Goal: Check status: Check status

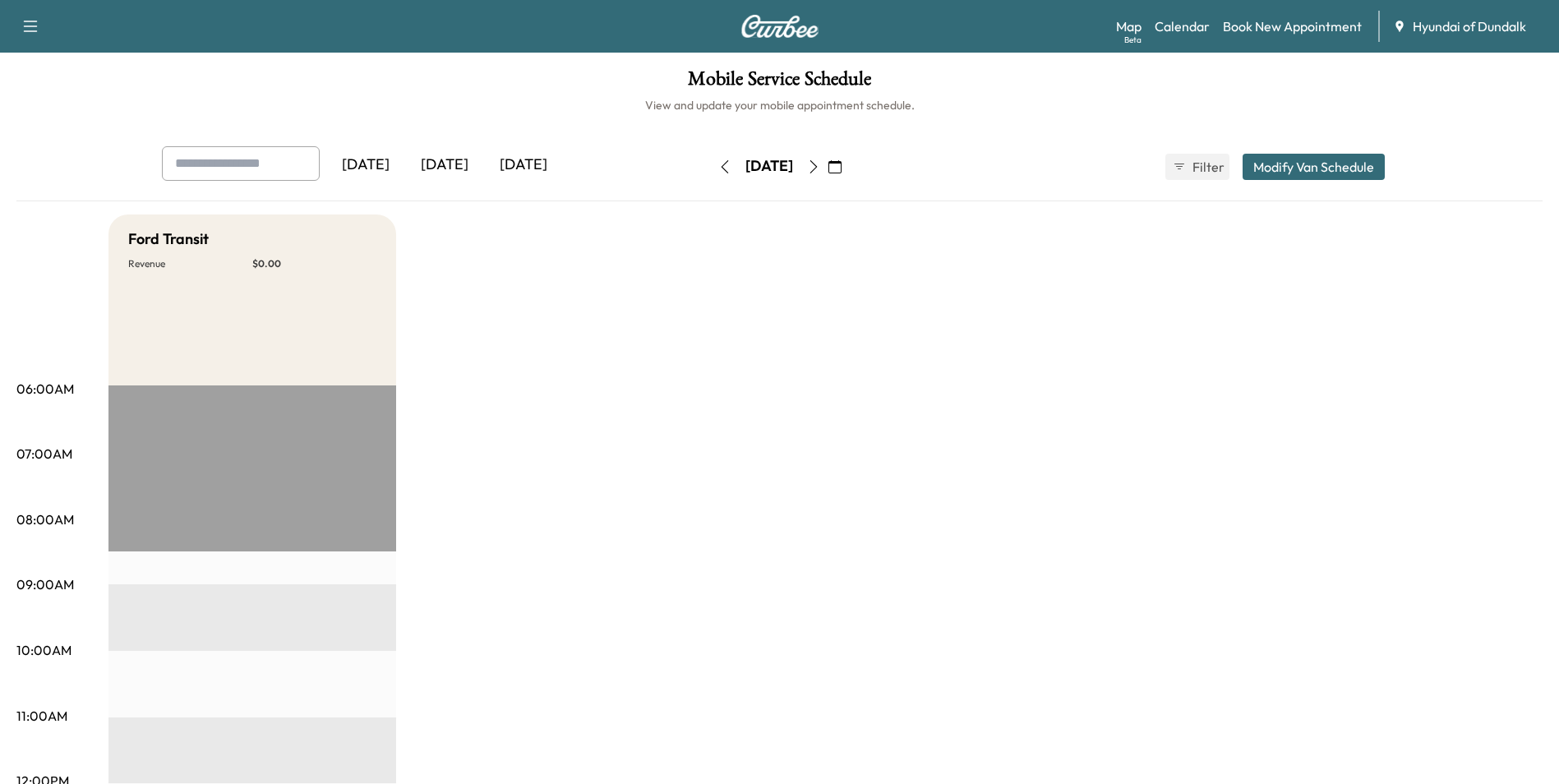
click at [820, 169] on icon "button" at bounding box center [813, 166] width 13 height 13
click at [842, 169] on icon "button" at bounding box center [834, 166] width 13 height 13
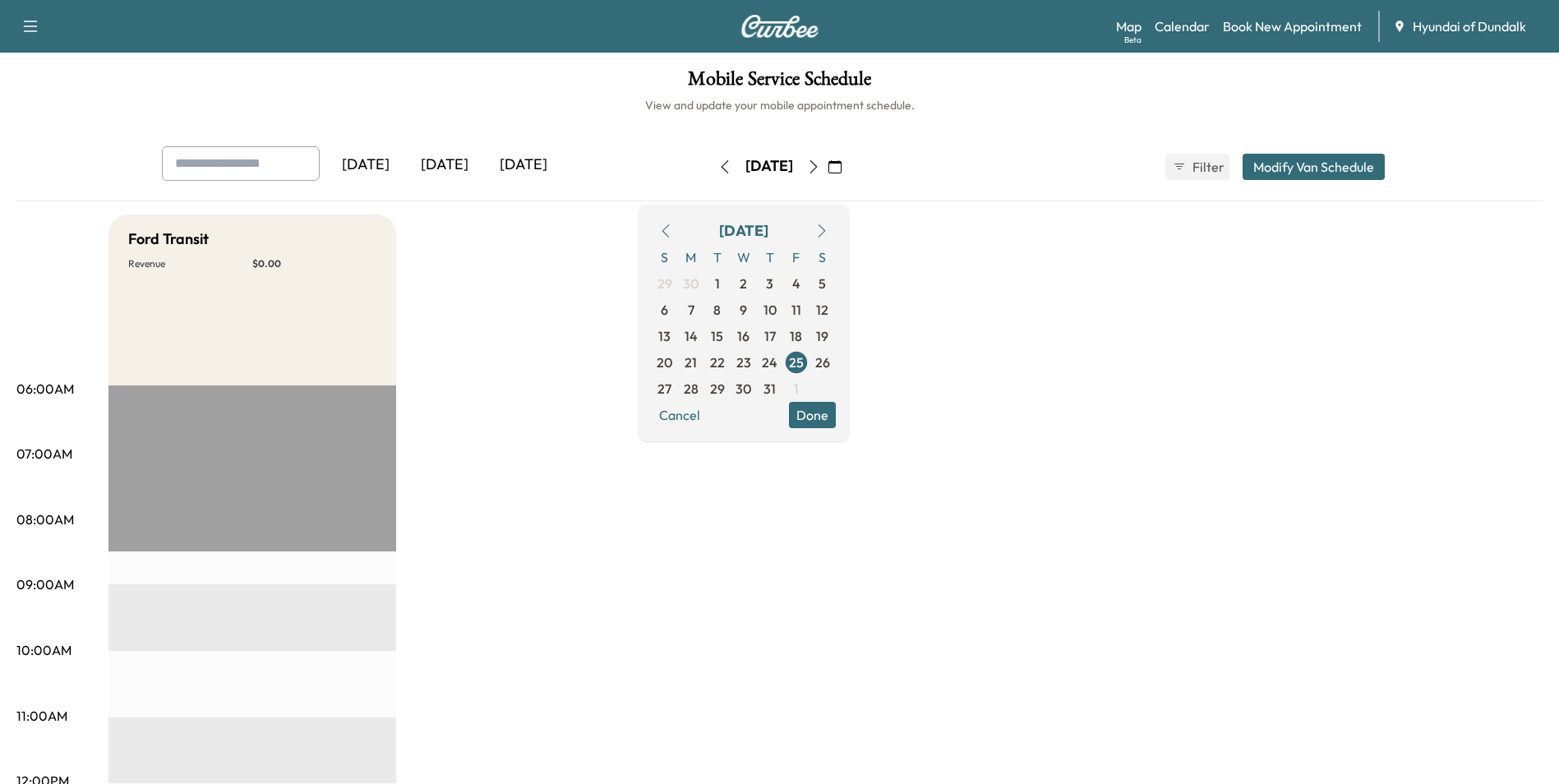
click at [828, 231] on icon "button" at bounding box center [822, 230] width 13 height 13
click at [672, 232] on icon "button" at bounding box center [665, 230] width 13 height 13
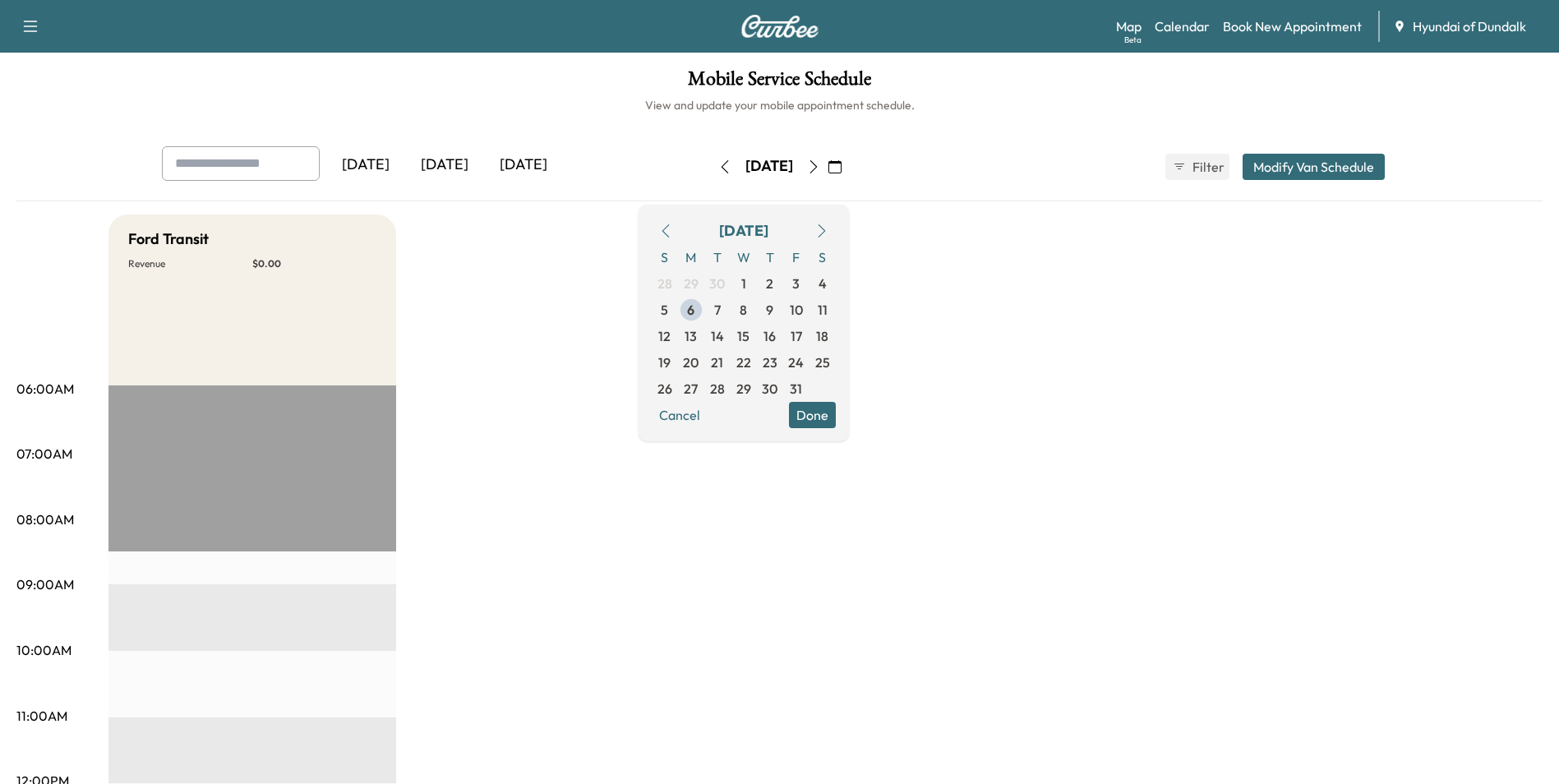
click at [826, 417] on button "Done" at bounding box center [812, 415] width 47 height 26
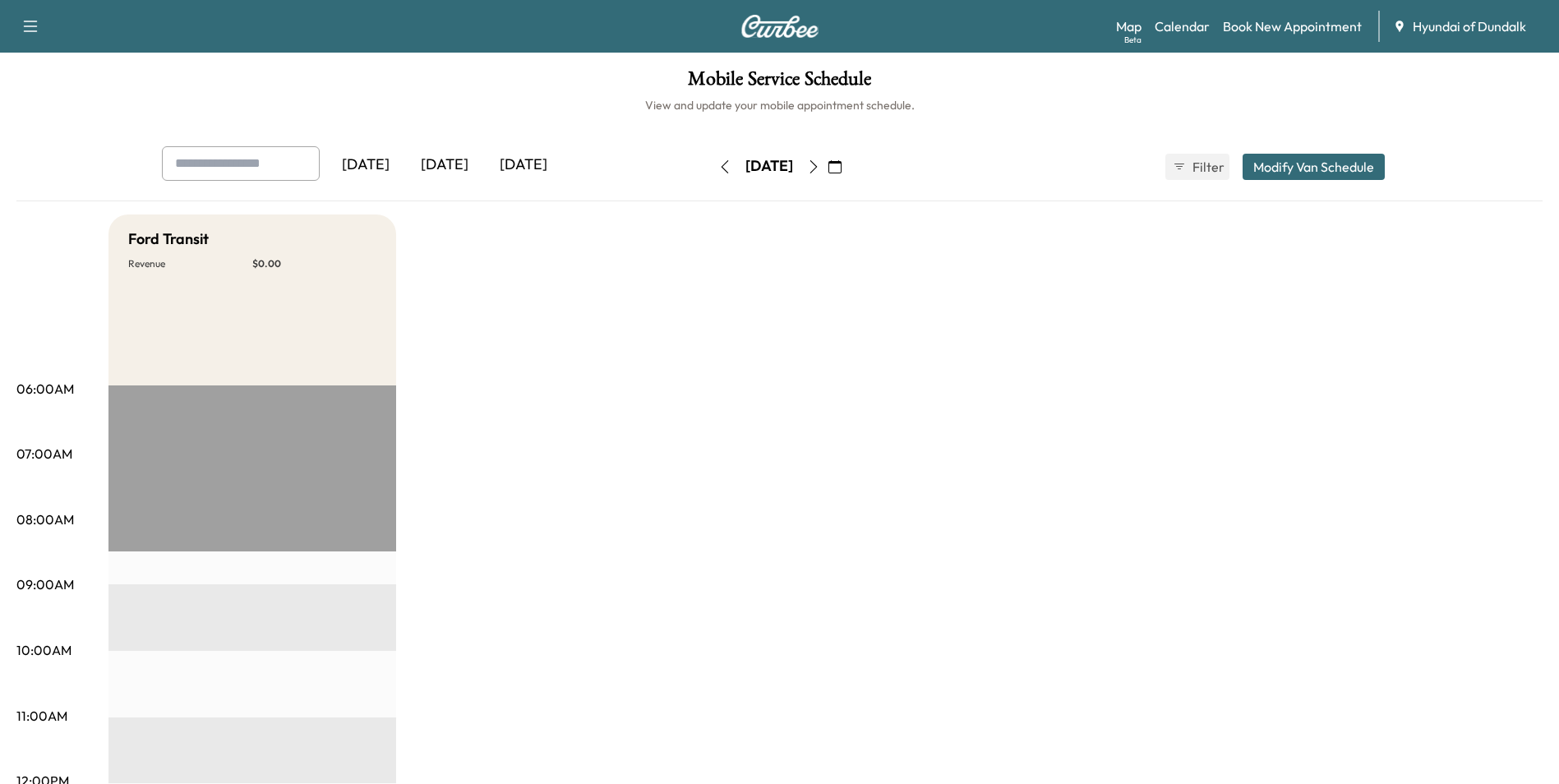
click at [463, 165] on div "[DATE]" at bounding box center [444, 165] width 79 height 38
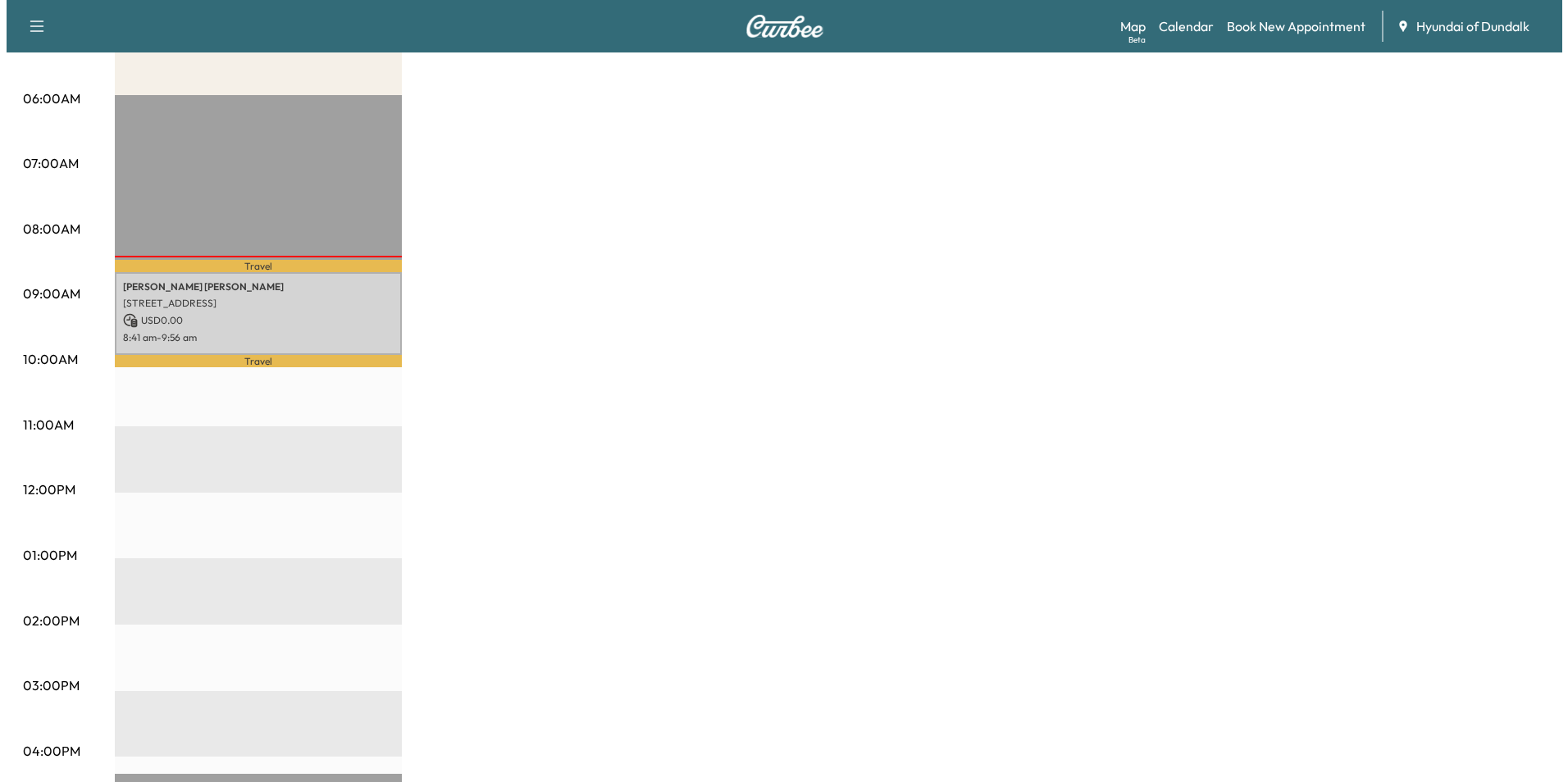
scroll to position [82, 0]
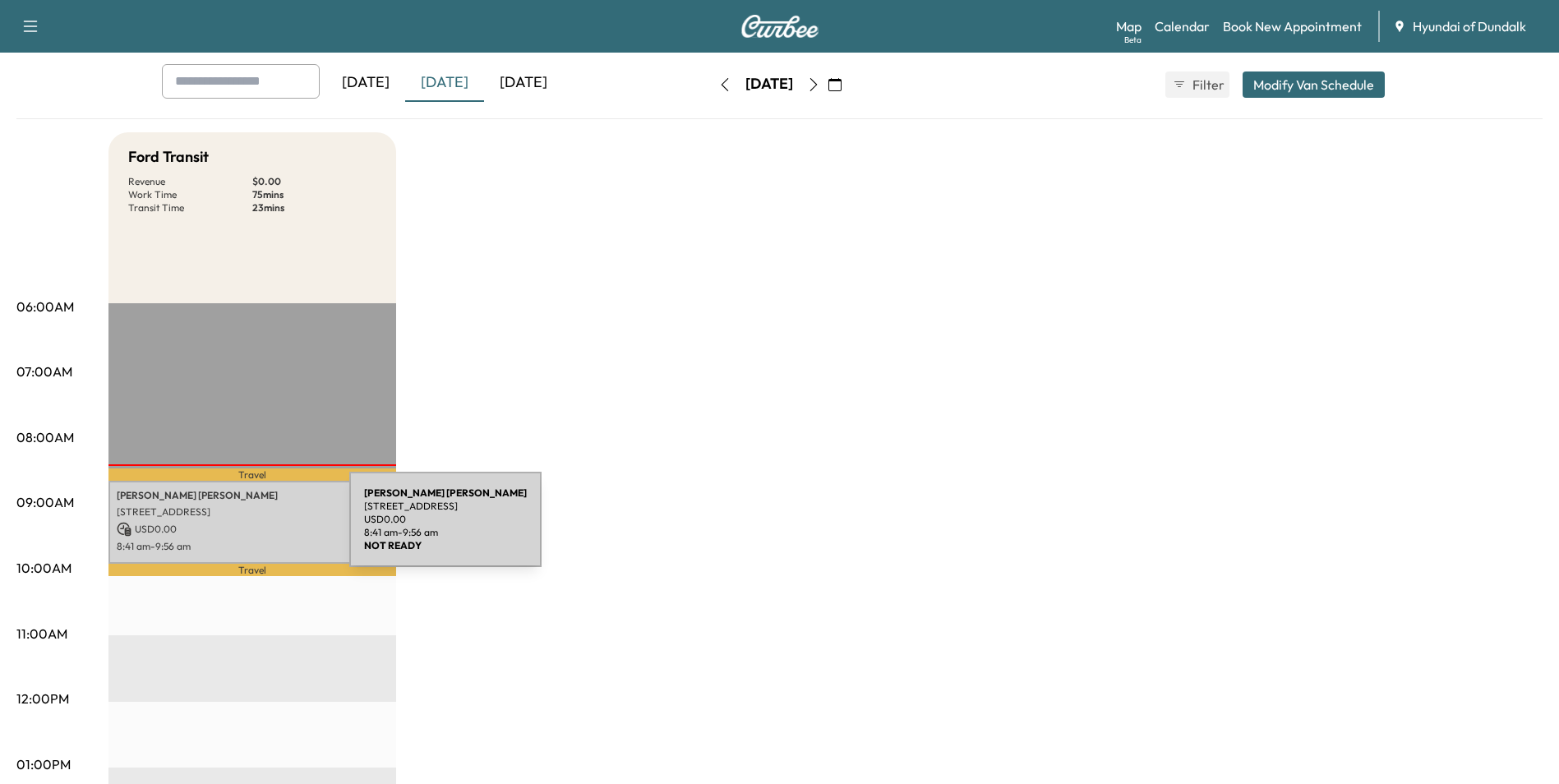
click at [226, 529] on p "USD 0.00" at bounding box center [253, 529] width 272 height 14
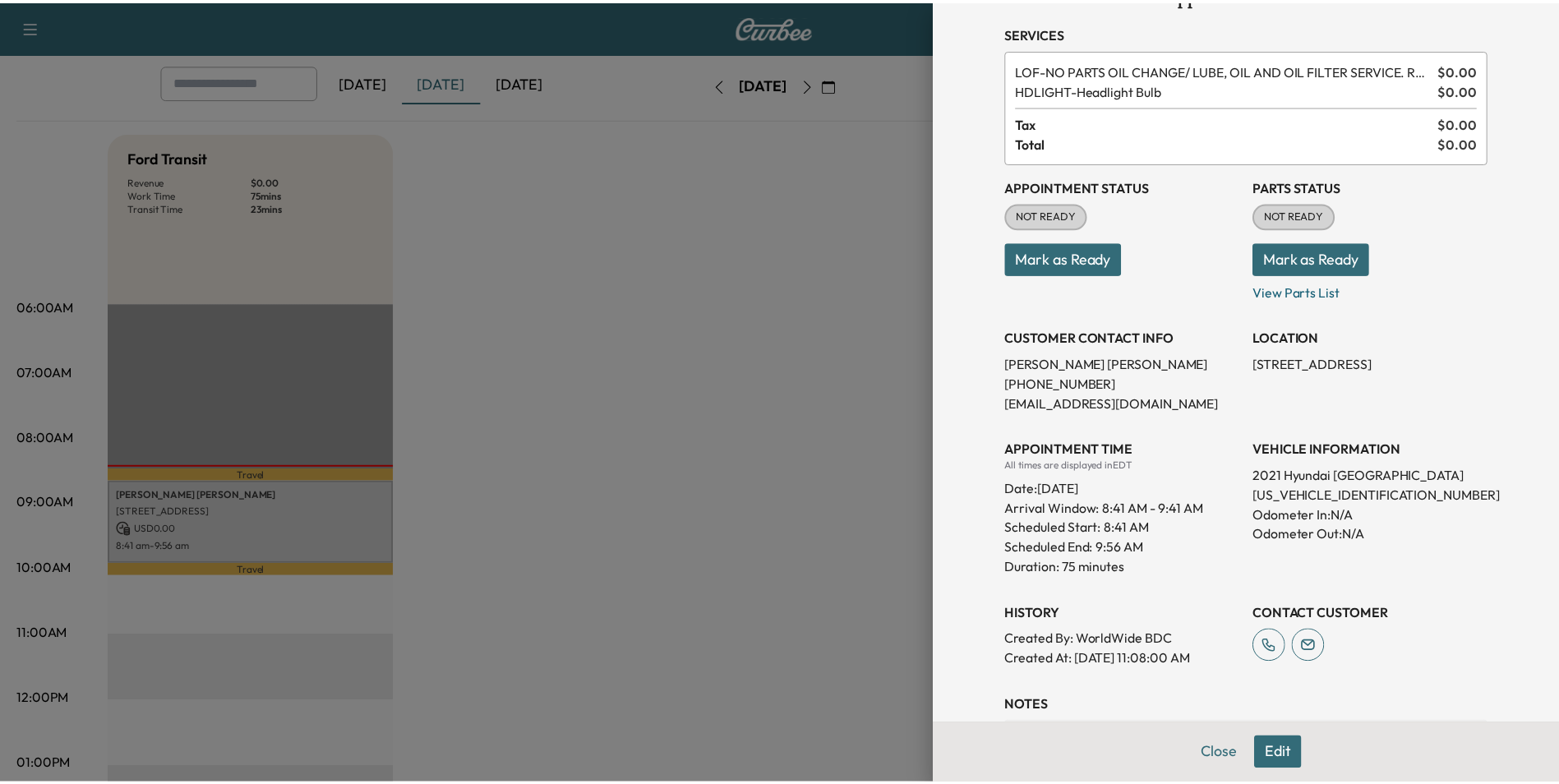
scroll to position [0, 0]
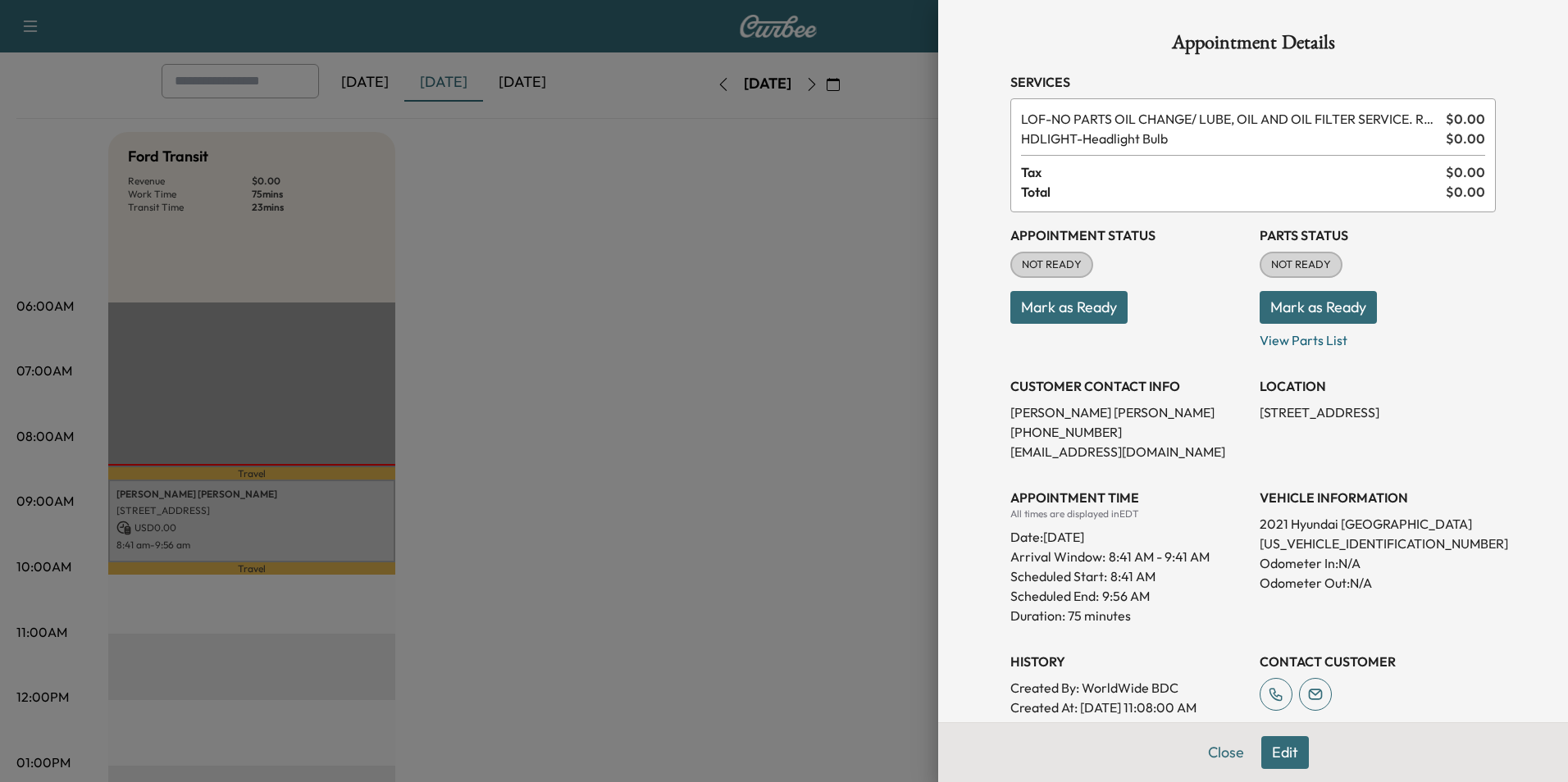
click at [697, 321] on div at bounding box center [784, 391] width 1568 height 782
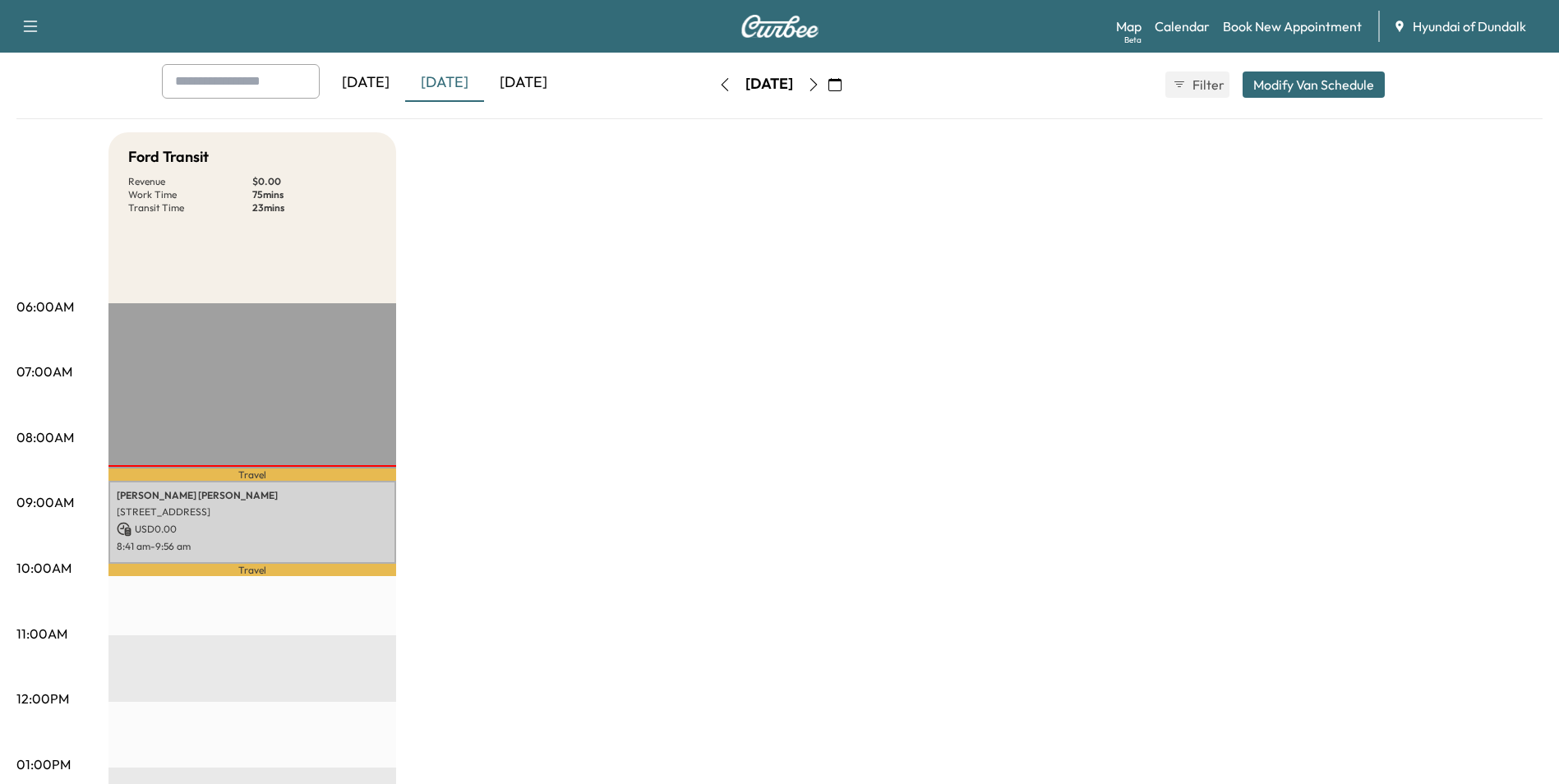
click at [31, 28] on icon "button" at bounding box center [30, 25] width 20 height 20
click at [827, 435] on div "Ford Transit Revenue $ 0.00 Work Time 75 mins Transit Time 23 mins Travel [PERS…" at bounding box center [826, 748] width 1434 height 1233
drag, startPoint x: 842, startPoint y: 434, endPoint x: 735, endPoint y: 432, distance: 107.0
click at [735, 432] on div "Ford Transit Revenue $ 0.00 Work Time 75 mins Transit Time 23 mins Travel [PERS…" at bounding box center [826, 748] width 1434 height 1233
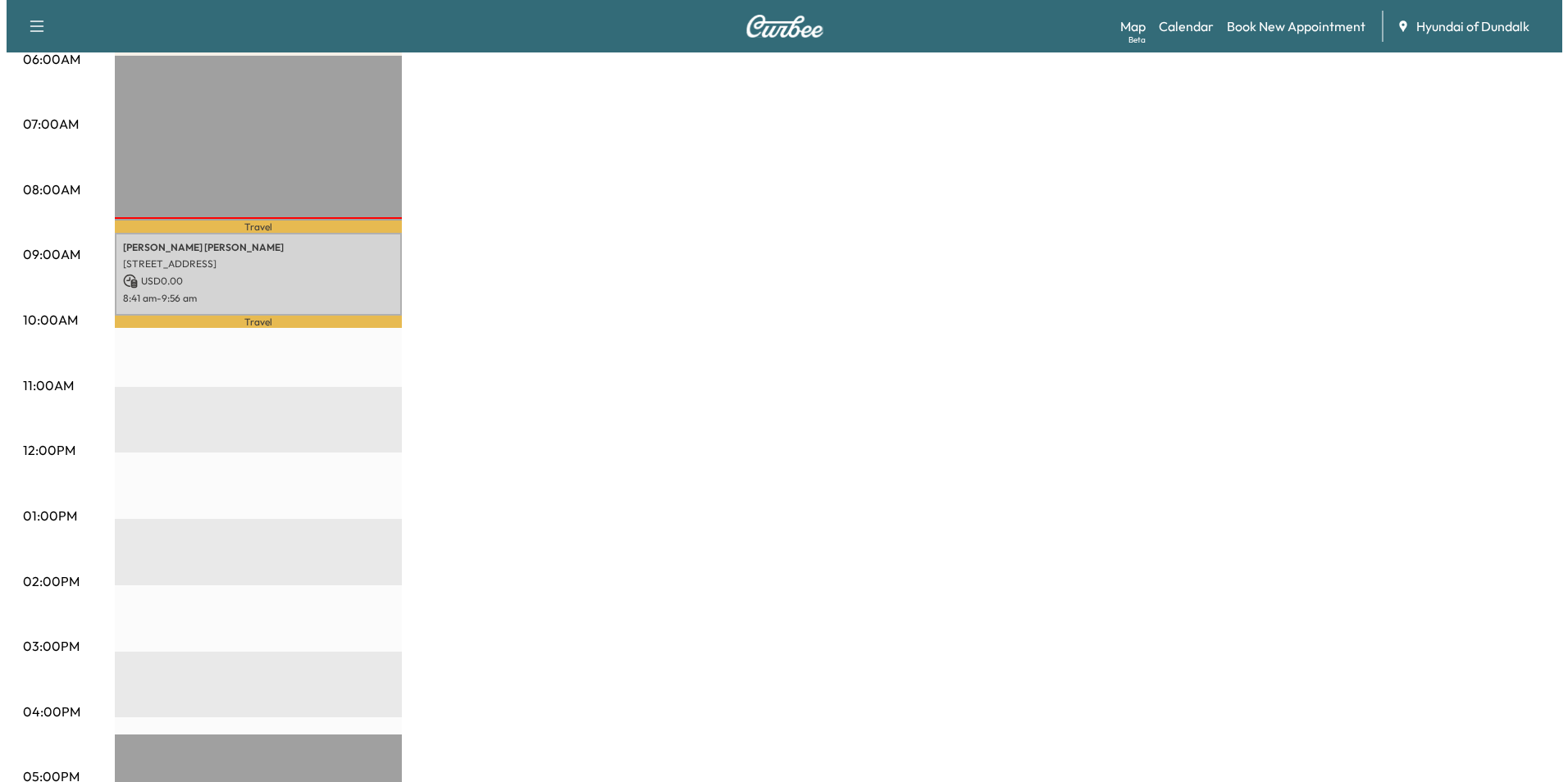
scroll to position [328, 0]
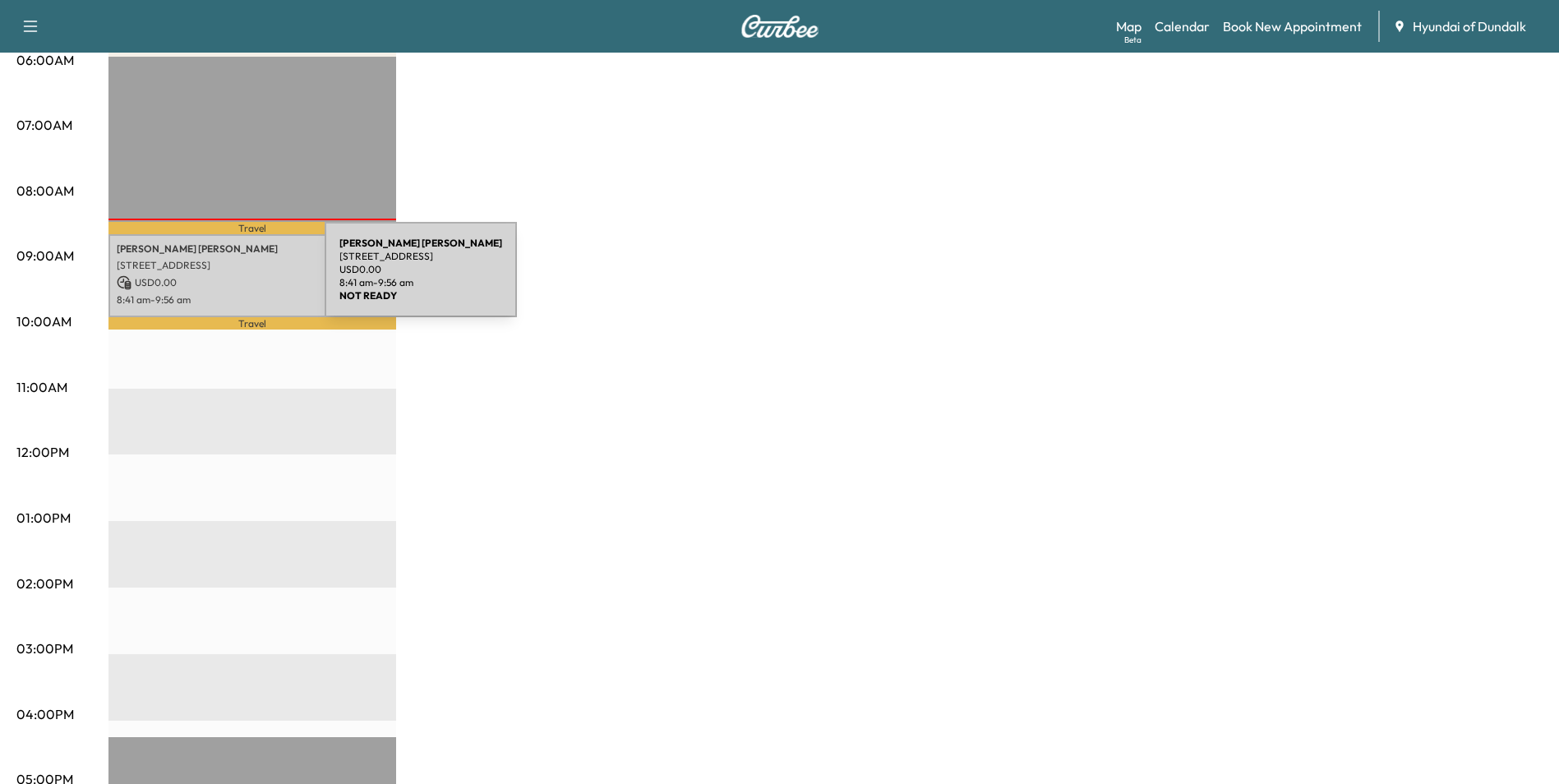
click at [201, 279] on p "USD 0.00" at bounding box center [253, 282] width 272 height 14
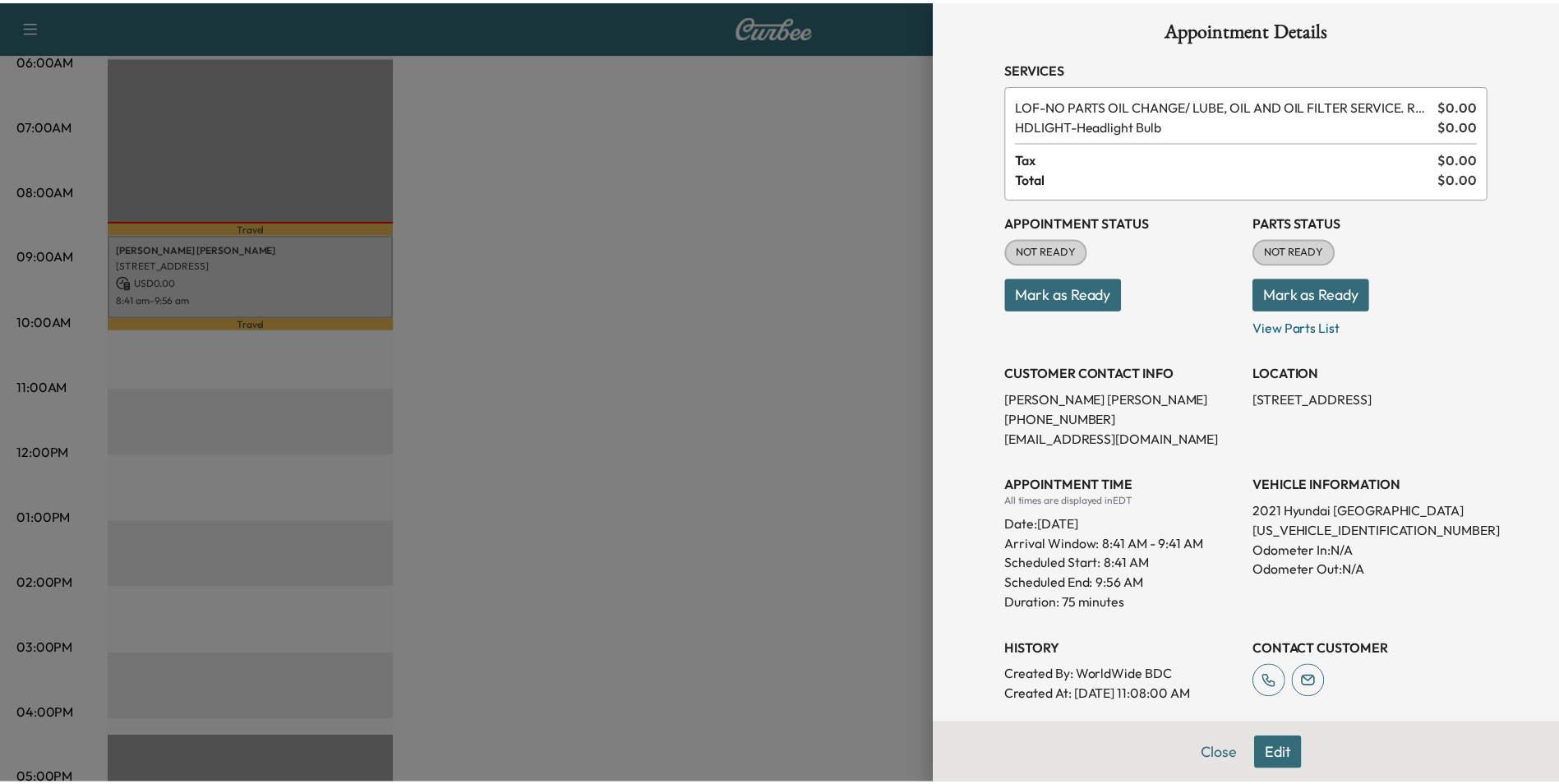
scroll to position [0, 0]
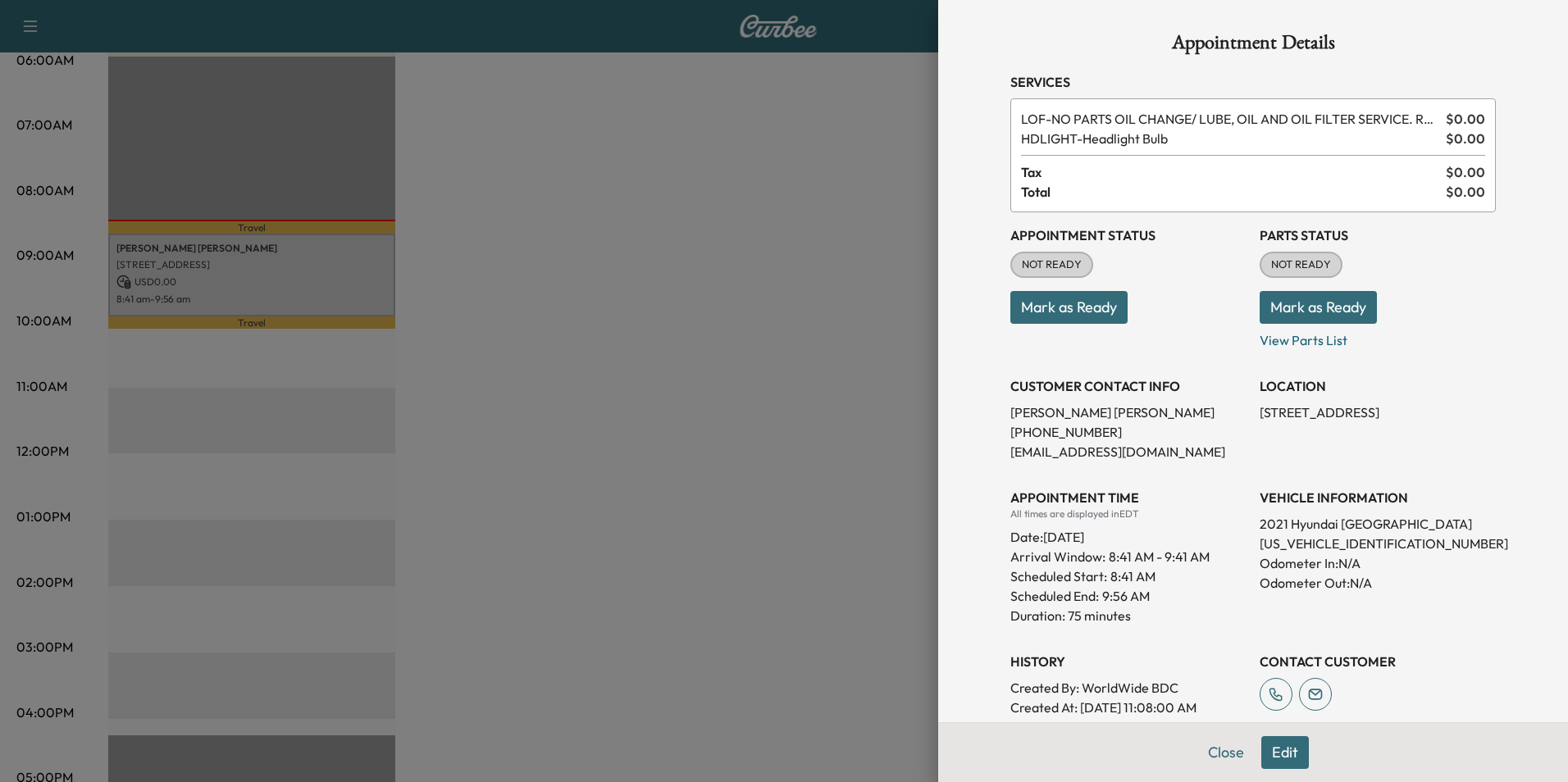
click at [789, 305] on div at bounding box center [784, 391] width 1568 height 782
